Goal: Information Seeking & Learning: Understand process/instructions

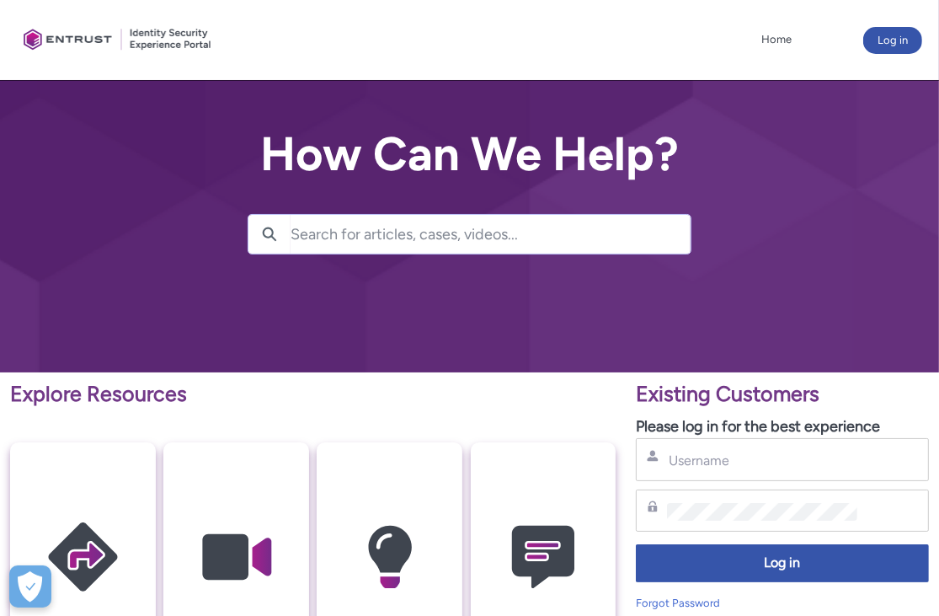
click at [406, 243] on input "Search for articles, cases, videos..." at bounding box center [491, 234] width 401 height 39
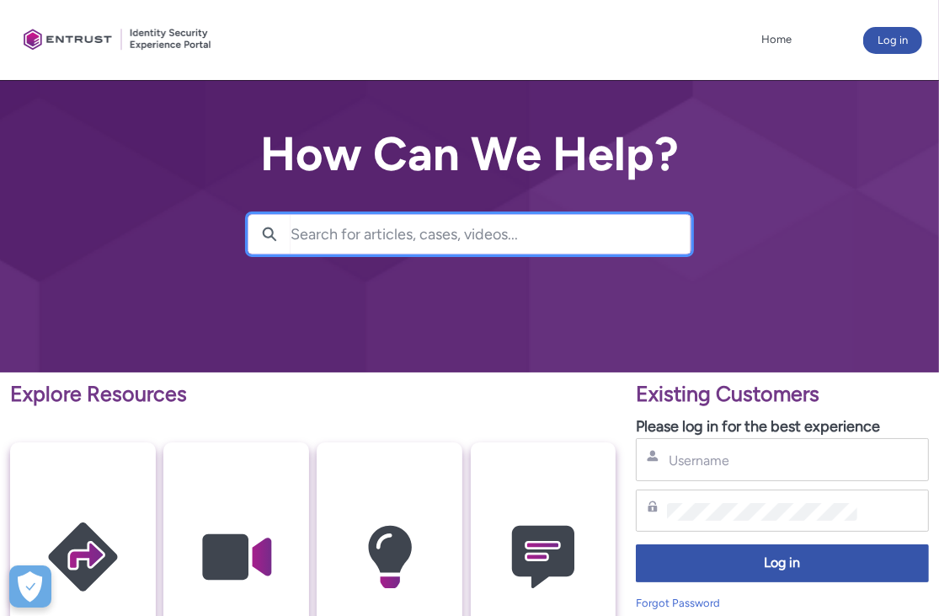
type input "g"
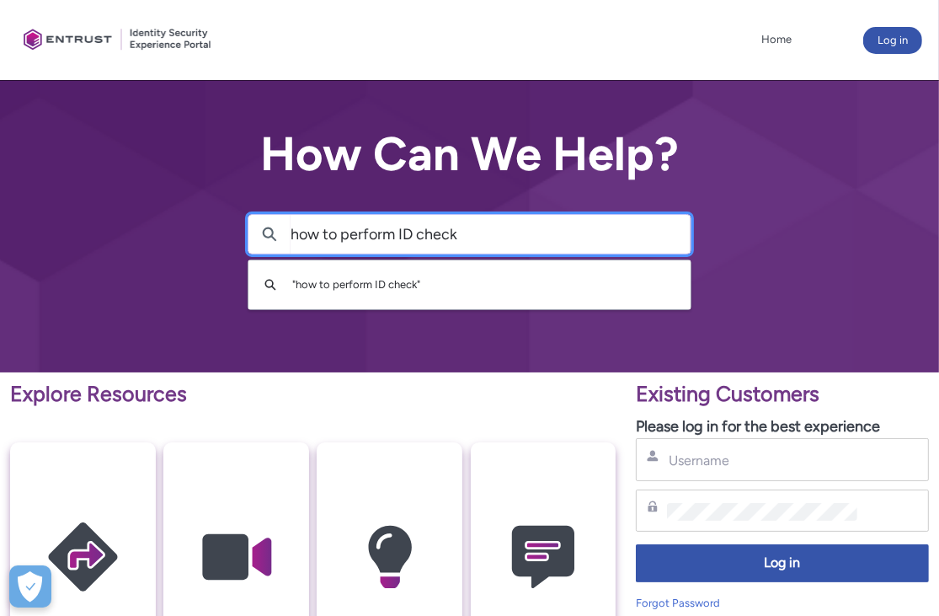
type input "how to perform ID check"
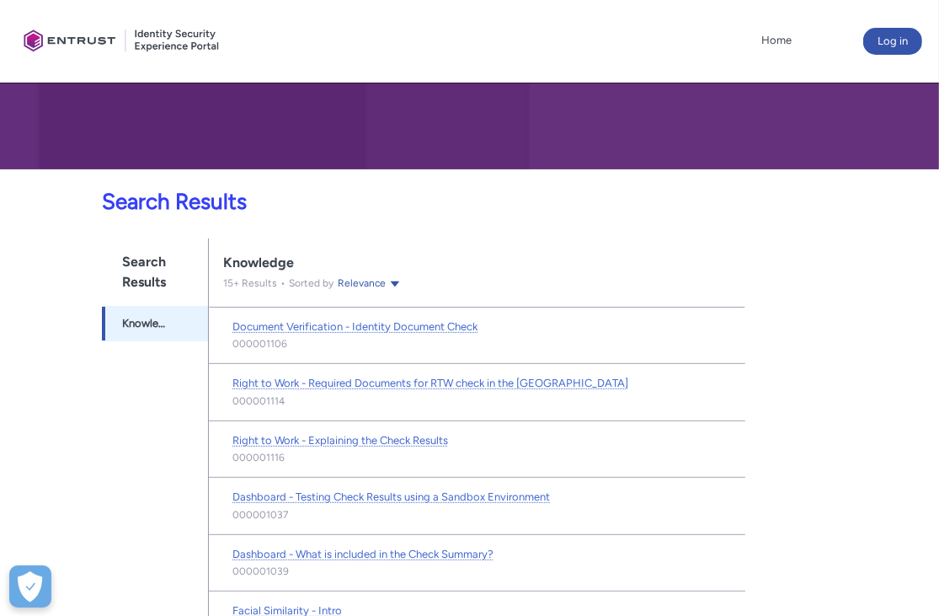
scroll to position [189, 0]
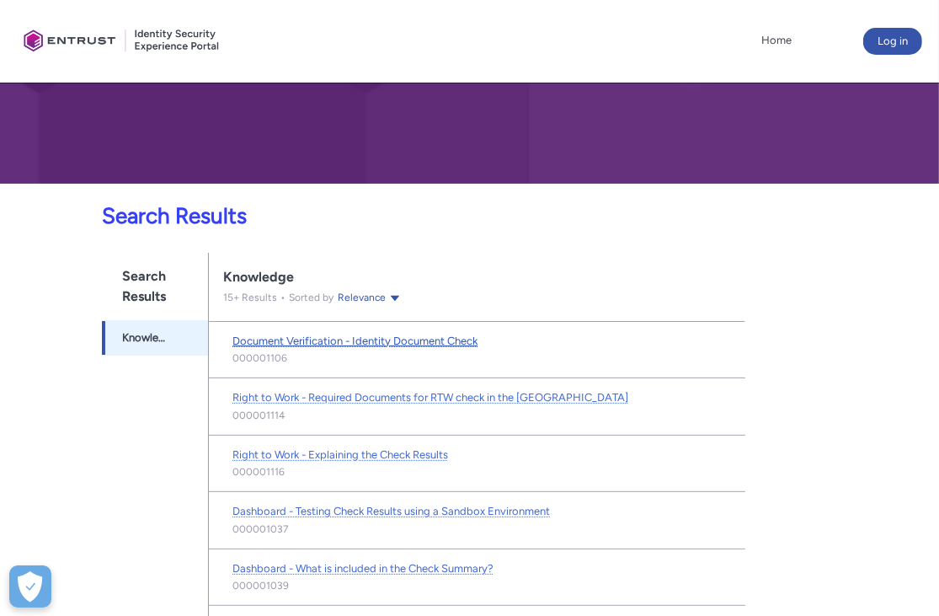
drag, startPoint x: 267, startPoint y: 334, endPoint x: 310, endPoint y: 340, distance: 43.4
click at [267, 334] on span "Document Verification - Identity Document Check" at bounding box center [355, 340] width 245 height 13
